Goal: Information Seeking & Learning: Learn about a topic

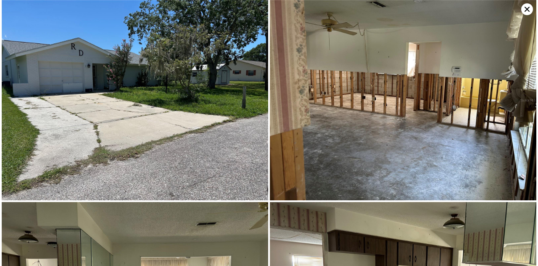
click at [525, 9] on icon at bounding box center [527, 9] width 12 height 12
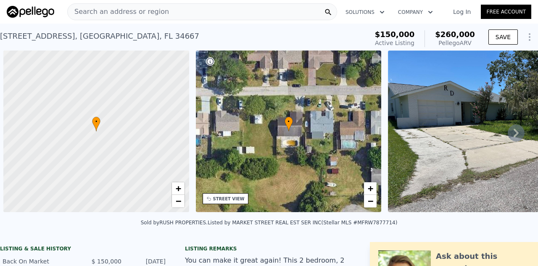
scroll to position [0, 3]
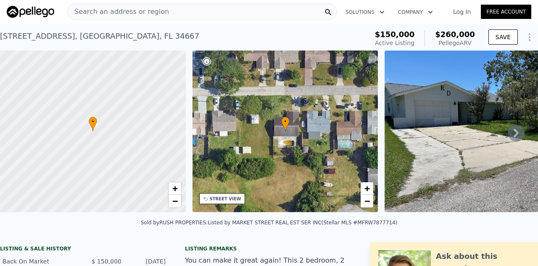
click at [108, 11] on span "Search an address or region" at bounding box center [118, 12] width 101 height 10
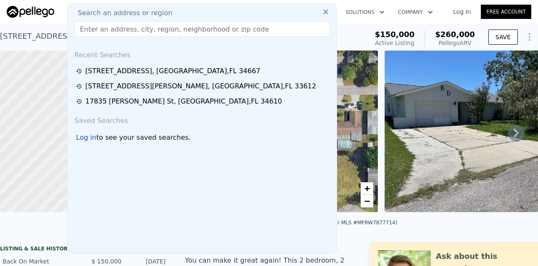
click at [108, 11] on span "Search an address or region" at bounding box center [121, 13] width 101 height 10
click at [115, 33] on input "text" at bounding box center [202, 28] width 256 height 15
paste input "[STREET_ADDRESS]"
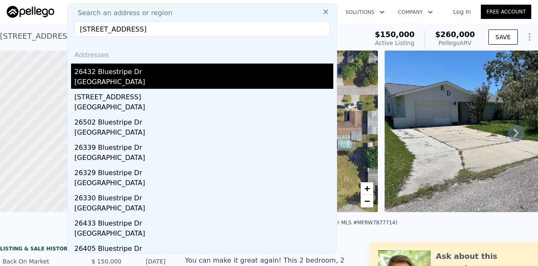
type input "[STREET_ADDRESS]"
click at [119, 69] on div "26432 Bluestripe Dr" at bounding box center [203, 69] width 259 height 13
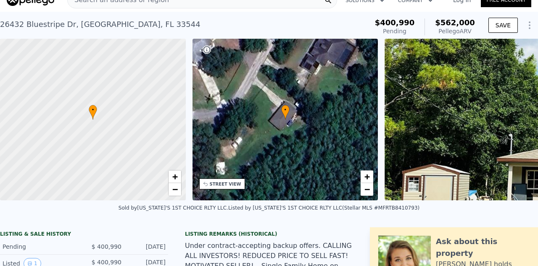
click at [397, 101] on div at bounding box center [396, 83] width 254 height 153
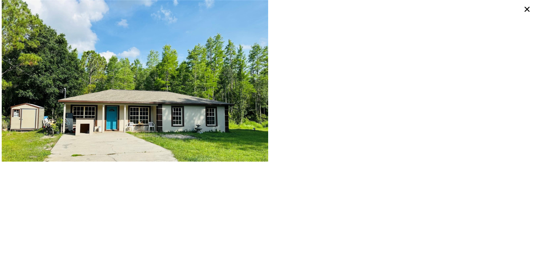
click at [185, 113] on img at bounding box center [135, 80] width 267 height 161
click at [181, 110] on img at bounding box center [135, 80] width 267 height 161
click at [180, 110] on img at bounding box center [135, 80] width 267 height 161
click at [180, 111] on img at bounding box center [135, 80] width 267 height 161
click at [167, 112] on img at bounding box center [135, 80] width 267 height 161
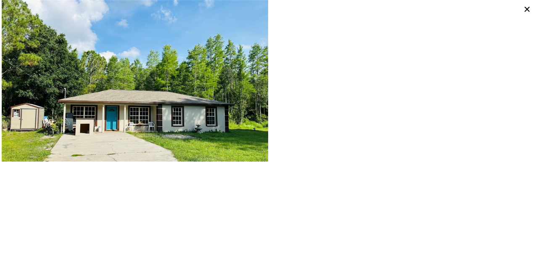
click at [158, 114] on img at bounding box center [135, 80] width 267 height 161
click at [203, 108] on img at bounding box center [135, 80] width 267 height 161
click at [203, 109] on img at bounding box center [135, 80] width 267 height 161
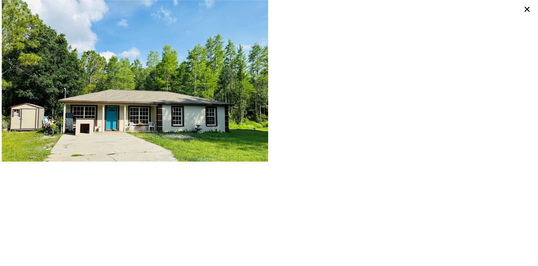
click at [137, 102] on img at bounding box center [135, 80] width 267 height 161
click at [134, 103] on img at bounding box center [135, 80] width 267 height 161
click at [136, 105] on img at bounding box center [135, 80] width 267 height 161
click at [147, 103] on img at bounding box center [135, 80] width 267 height 161
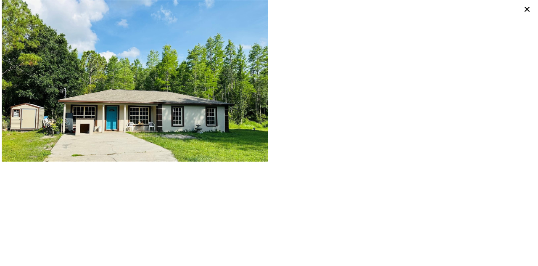
click at [147, 103] on img at bounding box center [135, 80] width 267 height 161
click at [150, 112] on img at bounding box center [135, 80] width 267 height 161
click at [139, 119] on img at bounding box center [135, 80] width 267 height 161
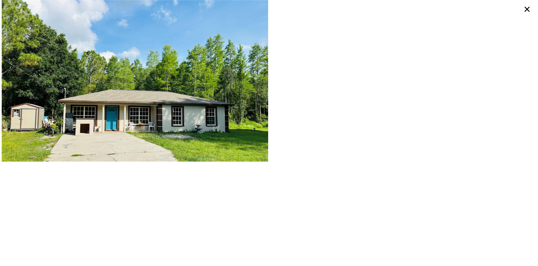
click at [139, 119] on img at bounding box center [135, 80] width 267 height 161
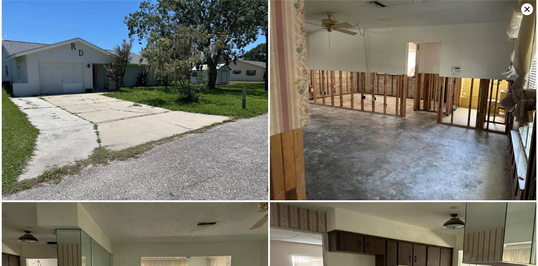
type input "2"
type input "1.5"
type input "2"
type input "1114"
type input "1632"
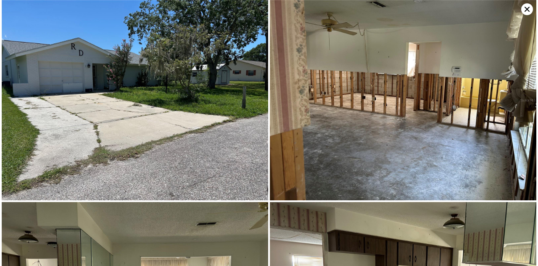
type input "6000"
type input "9460"
type input "$ 260,000"
type input "$ 83,304"
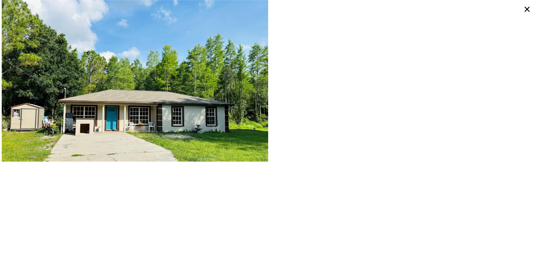
type input "2"
type input "2.5"
type input "1192"
type input "1823"
type input "76230"
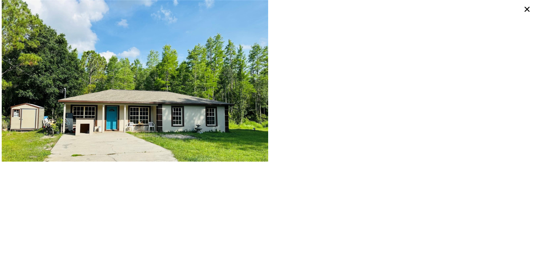
type input "152460"
type input "$ 562,000"
type input "$ 129,043"
